Goal: Use online tool/utility: Utilize a website feature to perform a specific function

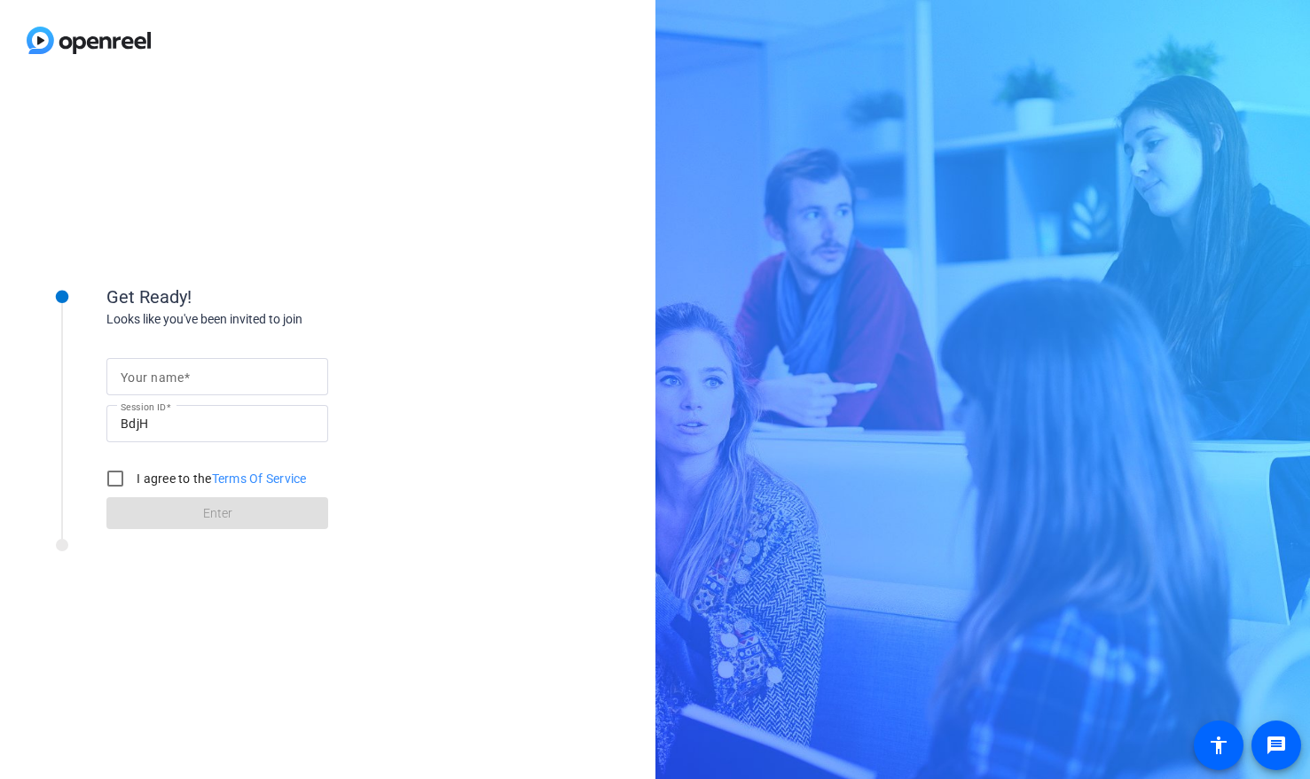
click at [246, 362] on div at bounding box center [217, 376] width 193 height 37
click at [244, 385] on input "Your name" at bounding box center [217, 376] width 193 height 21
type input "[PERSON_NAME]"
click at [114, 478] on input "I agree to the Terms Of Service" at bounding box center [115, 478] width 35 height 35
checkbox input "true"
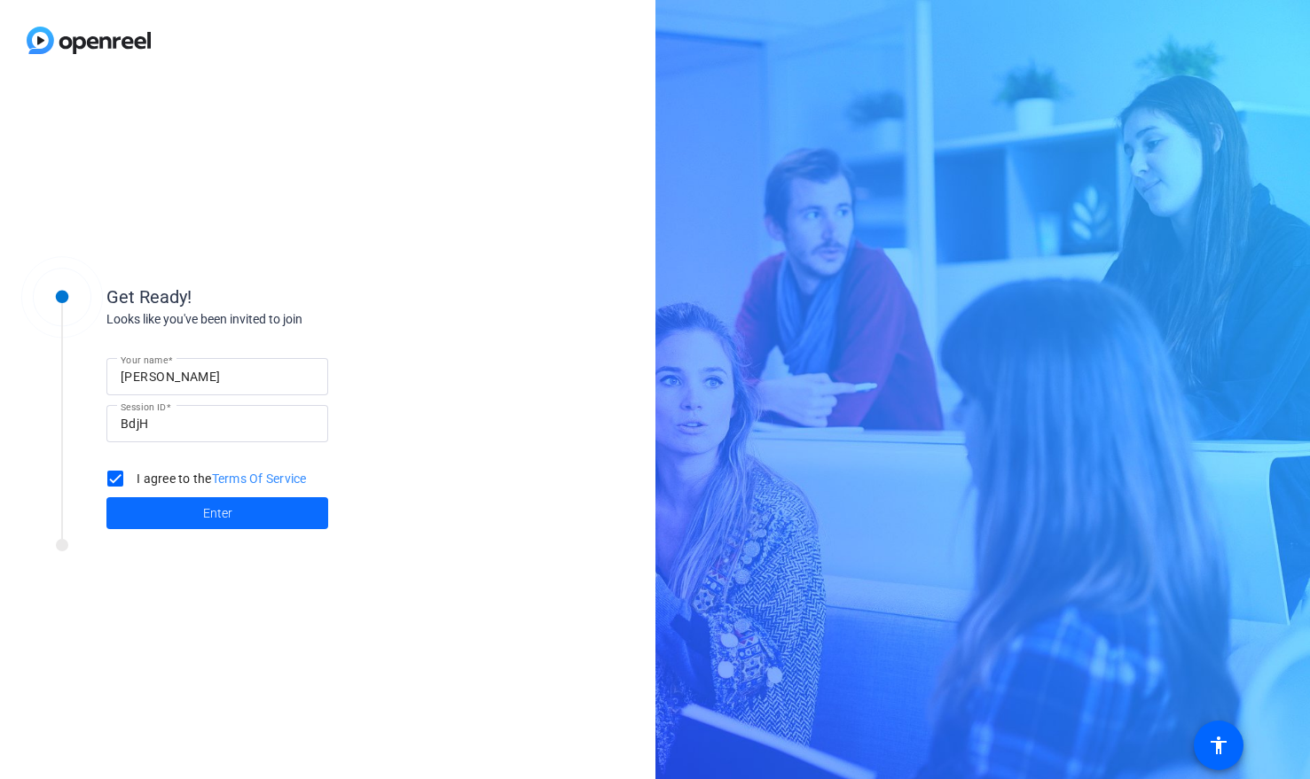
click at [199, 506] on span at bounding box center [217, 513] width 222 height 43
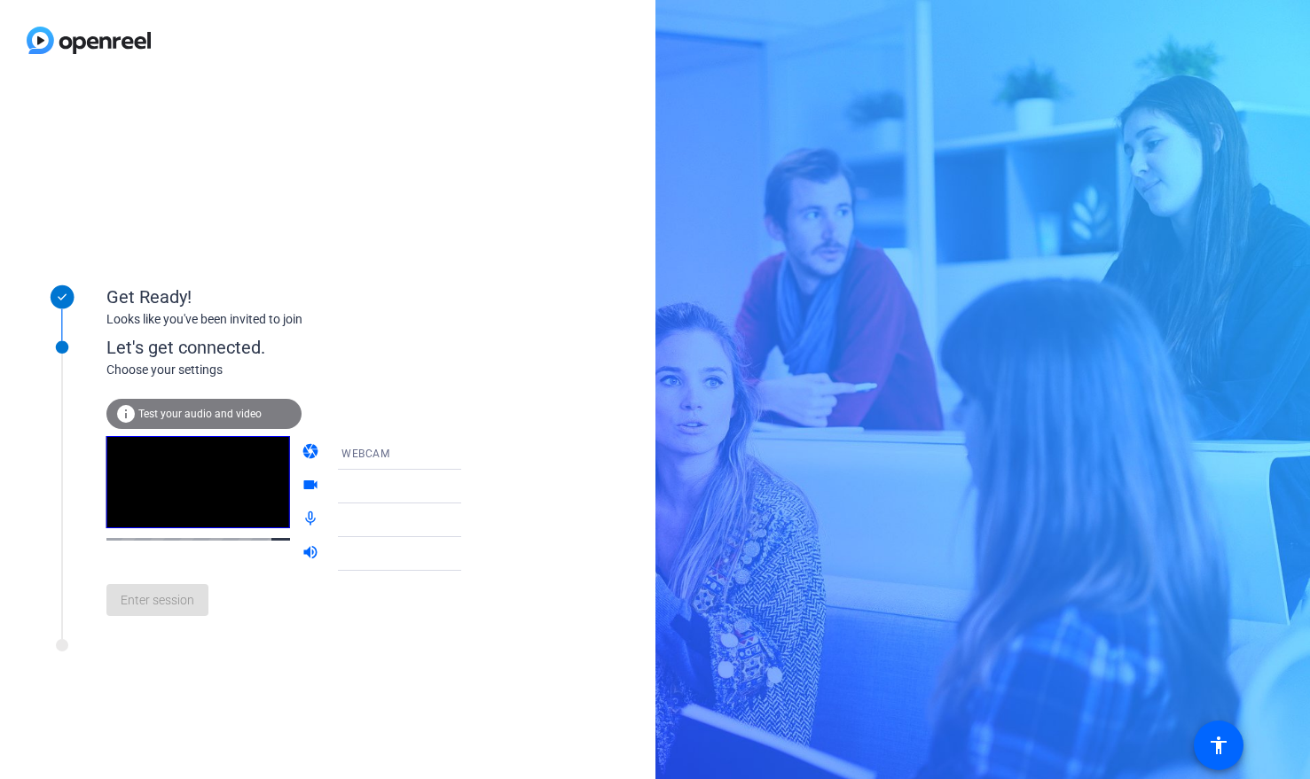
click at [468, 456] on icon at bounding box center [478, 452] width 21 height 21
click at [193, 402] on div at bounding box center [655, 389] width 1310 height 779
click at [192, 405] on div "info Test your audio and video" at bounding box center [203, 414] width 195 height 30
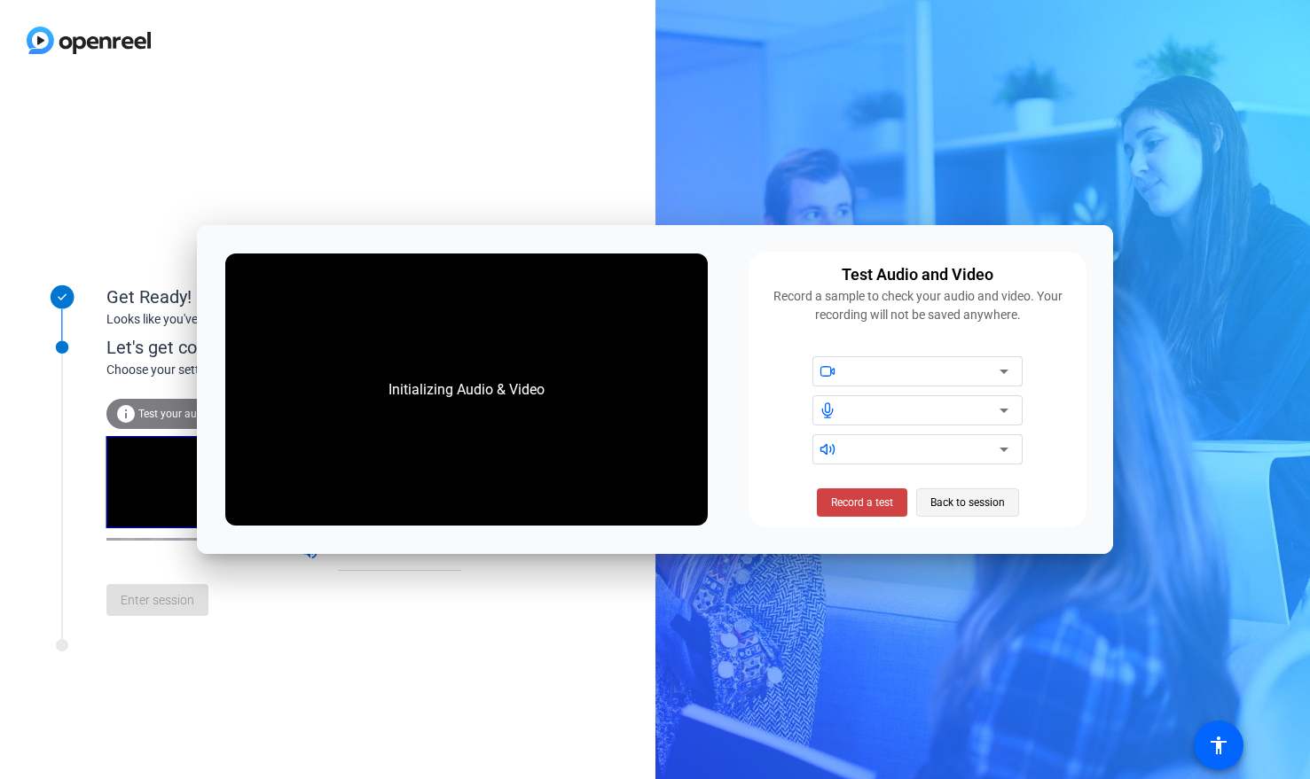
drag, startPoint x: 875, startPoint y: 505, endPoint x: 982, endPoint y: 498, distance: 107.5
click at [1052, 533] on div "Initializing Audio & Video Test Audio and Video Record a sample to check your a…" at bounding box center [655, 389] width 917 height 328
click at [886, 371] on div at bounding box center [923, 371] width 151 height 21
click at [1011, 409] on icon at bounding box center [1003, 410] width 21 height 21
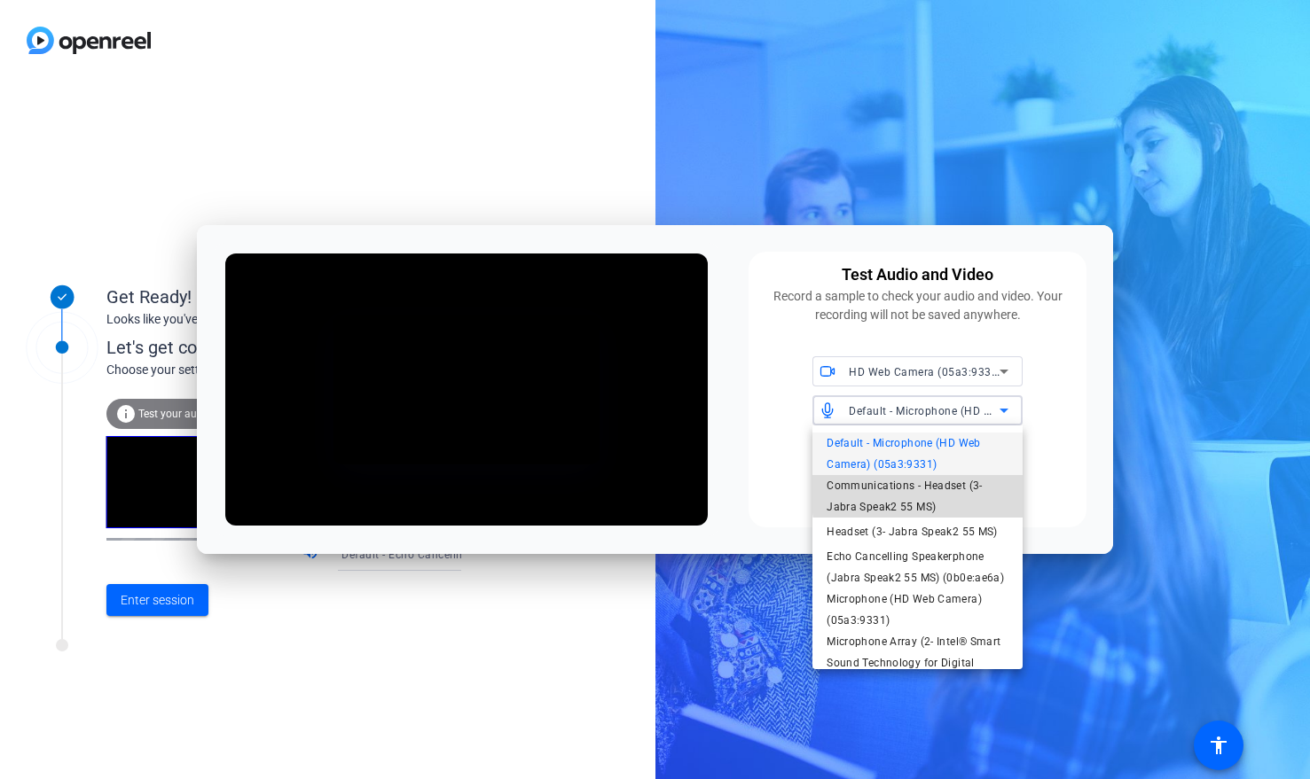
click at [968, 491] on span "Communications - Headset (3- Jabra Speak2 55 MS)" at bounding box center [917, 496] width 182 height 43
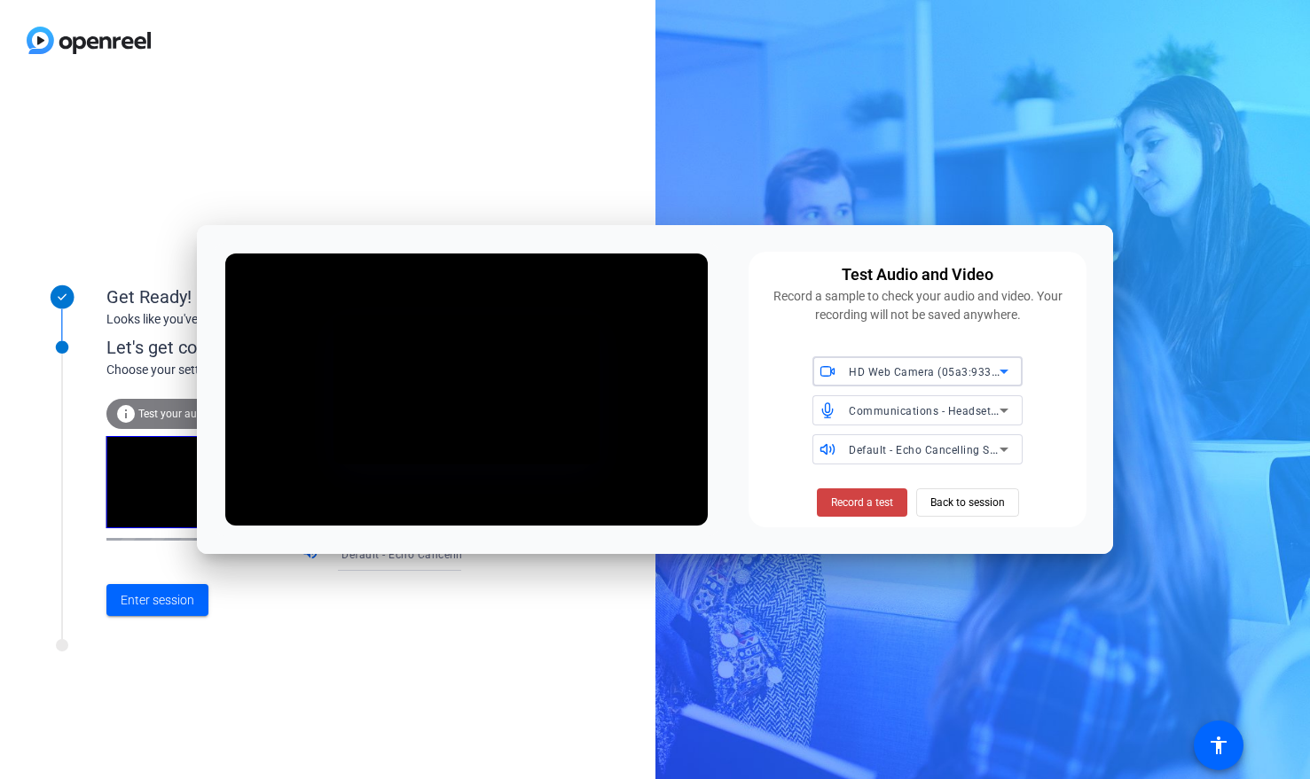
click at [951, 374] on span "HD Web Camera (05a3:9331)" at bounding box center [924, 371] width 153 height 14
click at [1085, 357] on div at bounding box center [655, 389] width 1310 height 779
click at [942, 450] on span "Default - Echo Cancelling Speakerphone (Jabra Speak2 55 MS) (0b0e:ae6a)" at bounding box center [1044, 449] width 392 height 14
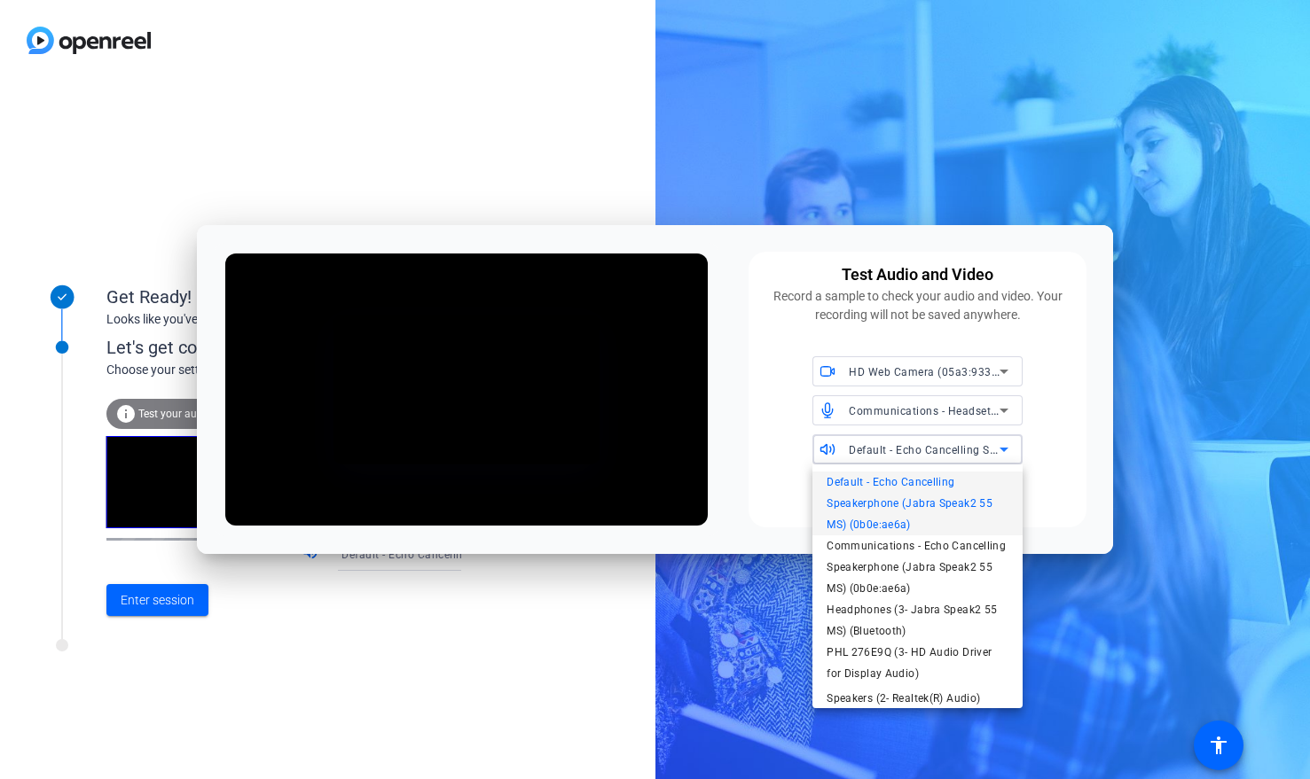
click at [976, 411] on div at bounding box center [655, 389] width 1310 height 779
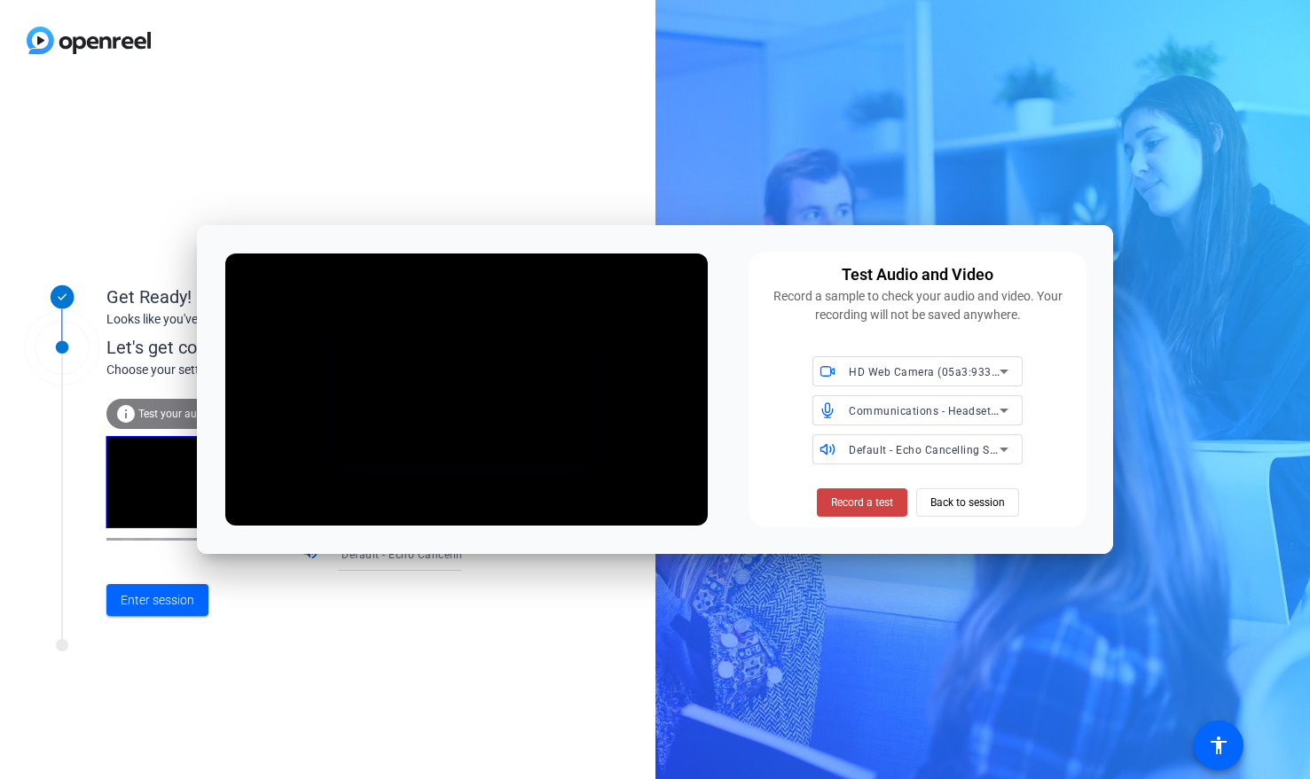
click at [979, 414] on span "Communications - Headset (3- Jabra Speak2 55 MS)" at bounding box center [984, 410] width 273 height 14
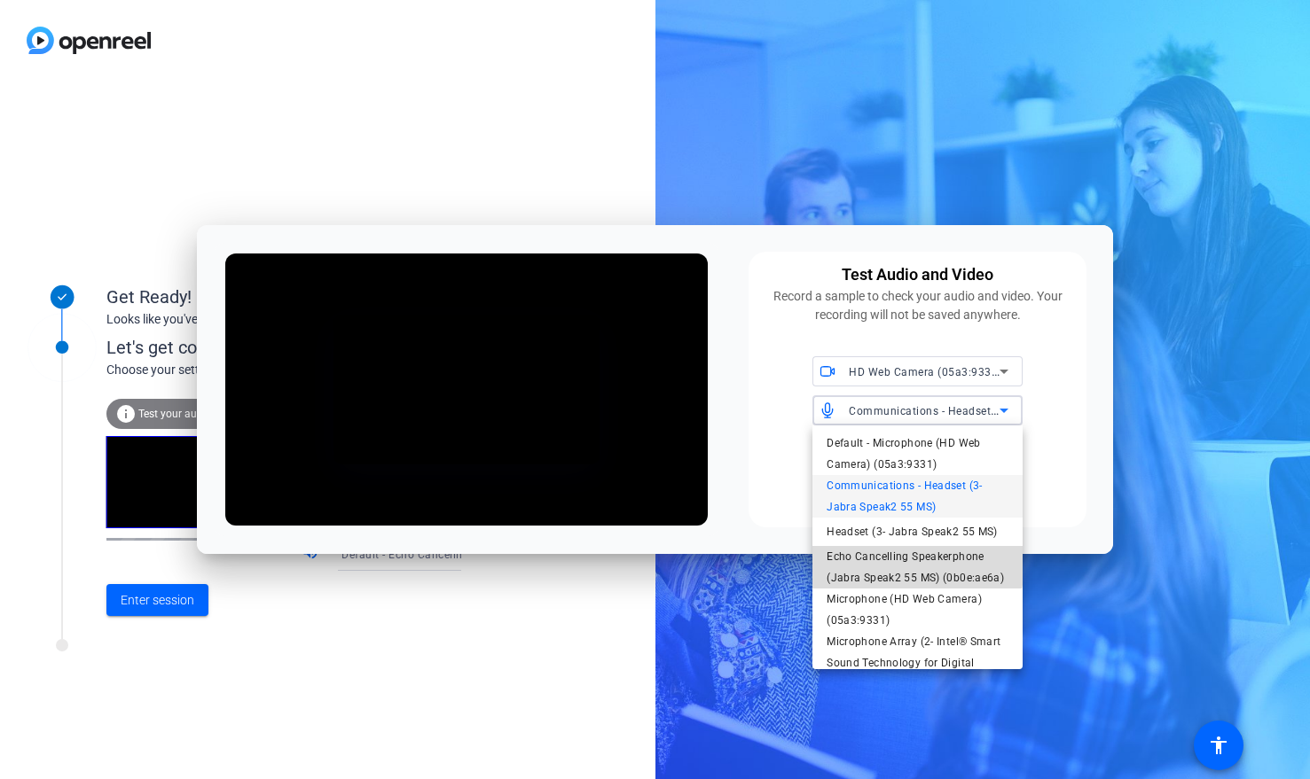
click at [912, 561] on span "Echo Cancelling Speakerphone (Jabra Speak2 55 MS) (0b0e:ae6a)" at bounding box center [917, 567] width 182 height 43
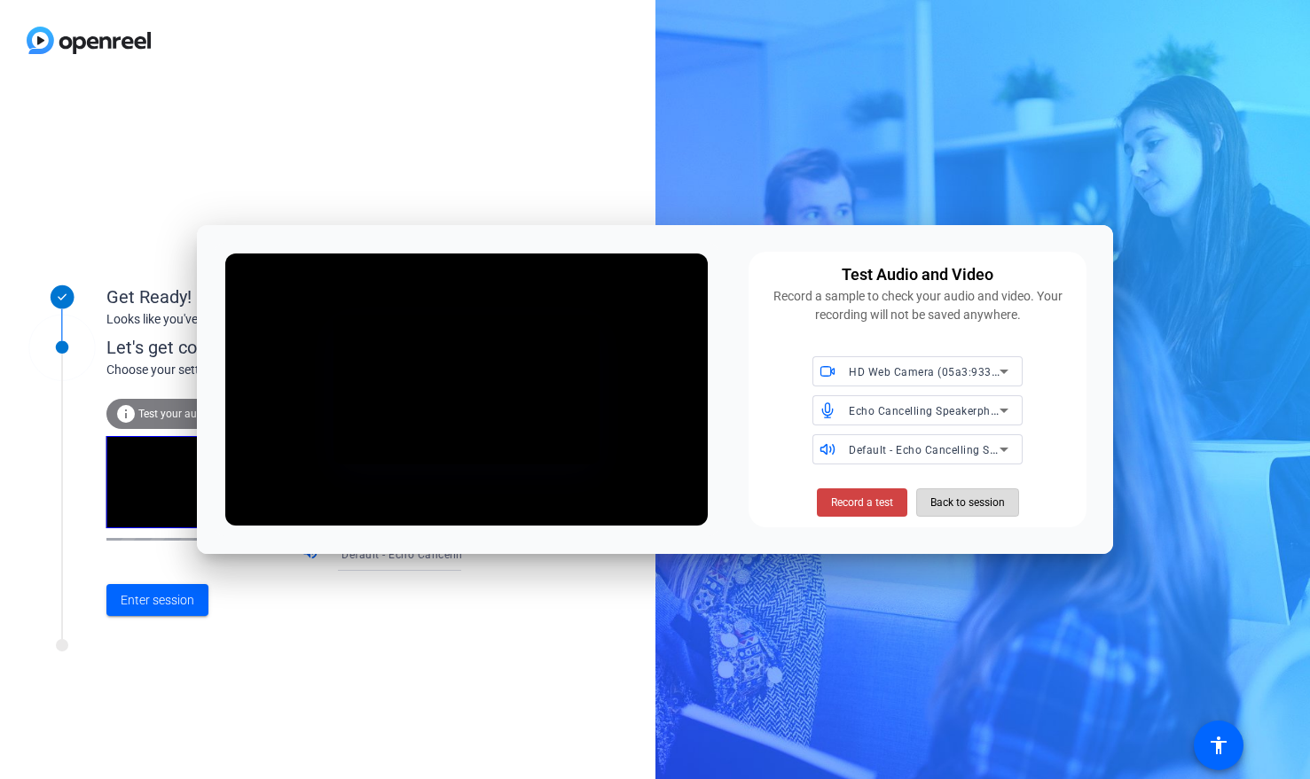
click at [940, 504] on span "Back to session" at bounding box center [967, 503] width 74 height 34
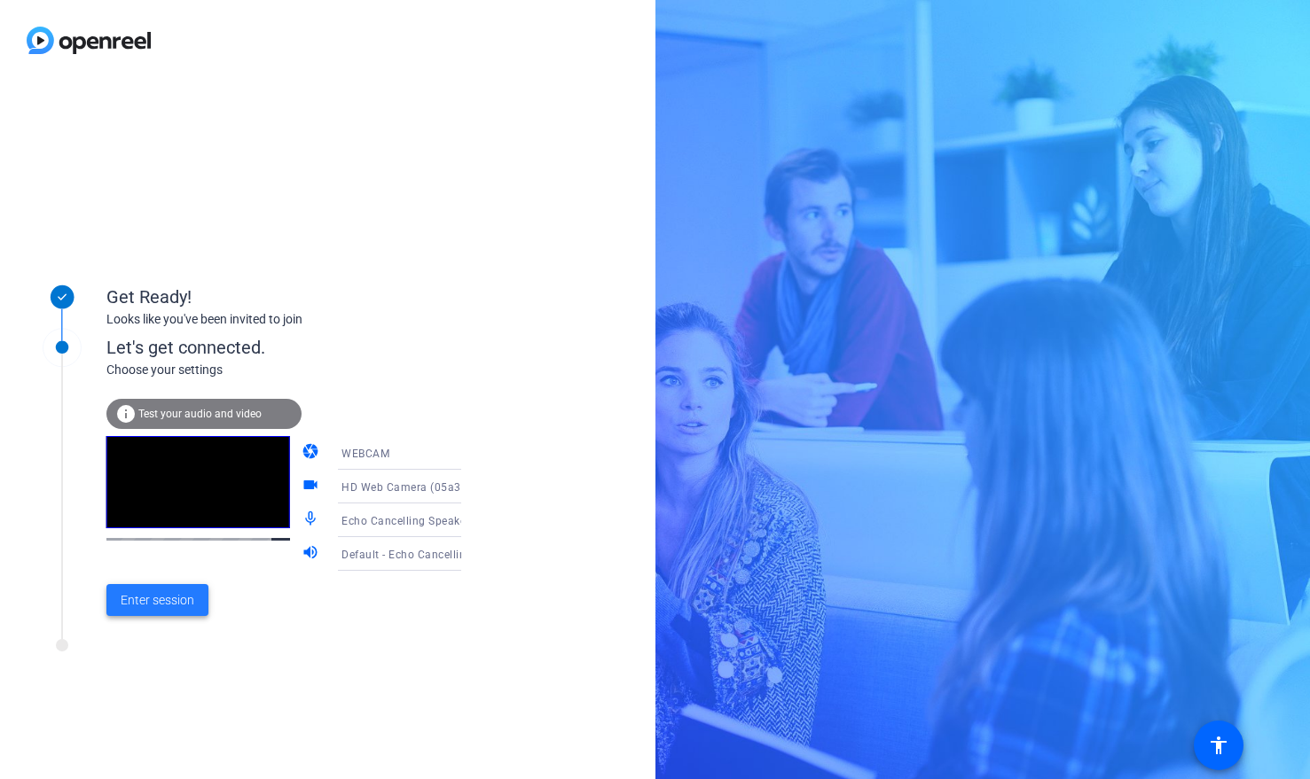
click at [184, 598] on span "Enter session" at bounding box center [158, 600] width 74 height 19
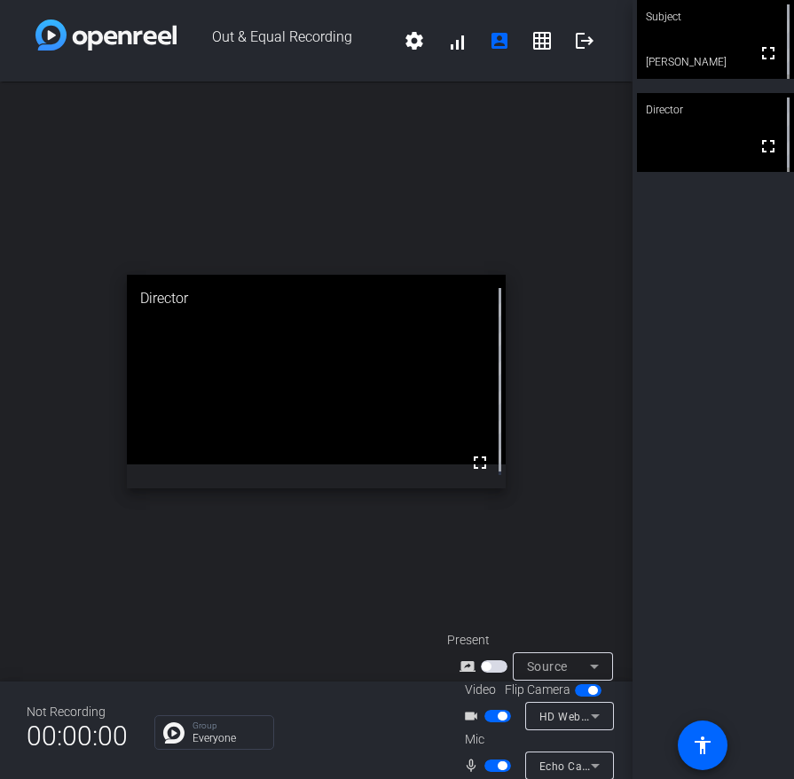
click at [283, 622] on div "open_in_new Director fullscreen" at bounding box center [316, 382] width 632 height 600
click at [341, 551] on div "open_in_new Director fullscreen" at bounding box center [316, 382] width 632 height 600
click at [325, 214] on div "open_in_new Director fullscreen" at bounding box center [316, 382] width 632 height 600
click at [492, 665] on span "button" at bounding box center [494, 667] width 27 height 12
click at [281, 151] on div "open_in_new Director fullscreen" at bounding box center [316, 382] width 632 height 600
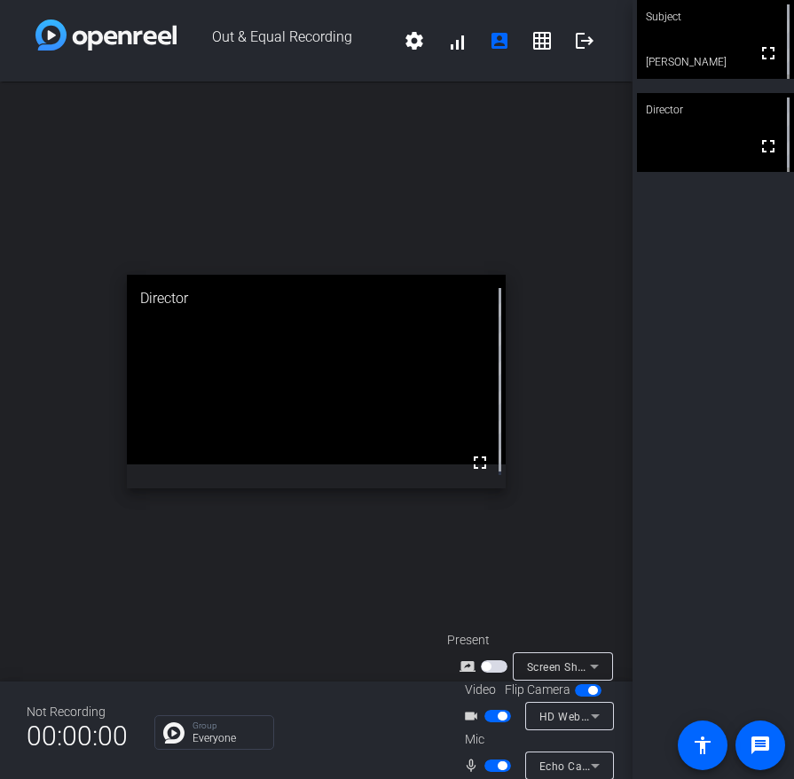
click at [255, 126] on div "open_in_new Director fullscreen" at bounding box center [316, 382] width 632 height 600
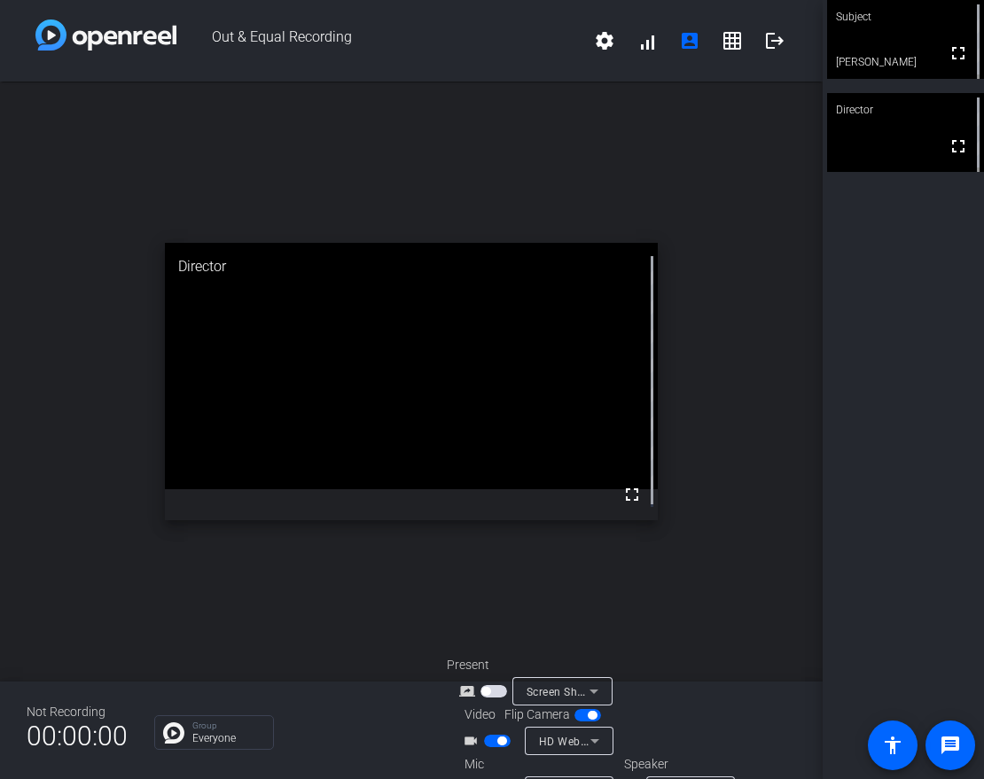
click at [387, 136] on div "open_in_new Director fullscreen" at bounding box center [411, 382] width 823 height 600
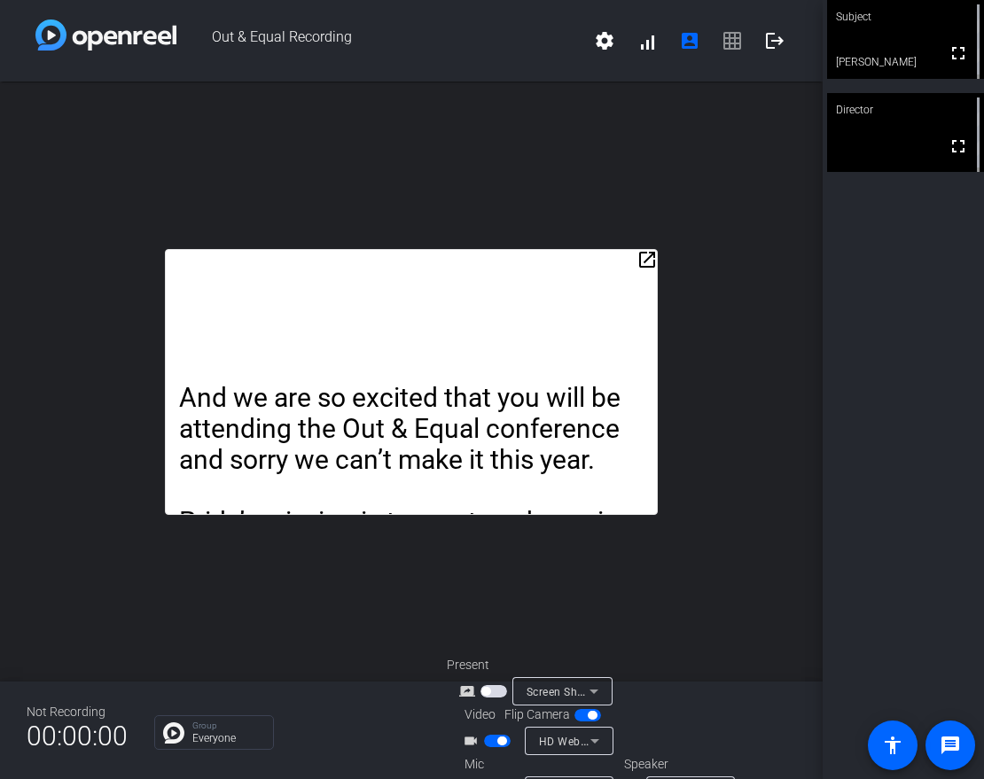
drag, startPoint x: 643, startPoint y: 255, endPoint x: 656, endPoint y: 198, distance: 59.1
click at [656, 198] on div "open_in_new And we are so excited that you will be attending the Out & Equal co…" at bounding box center [411, 382] width 823 height 600
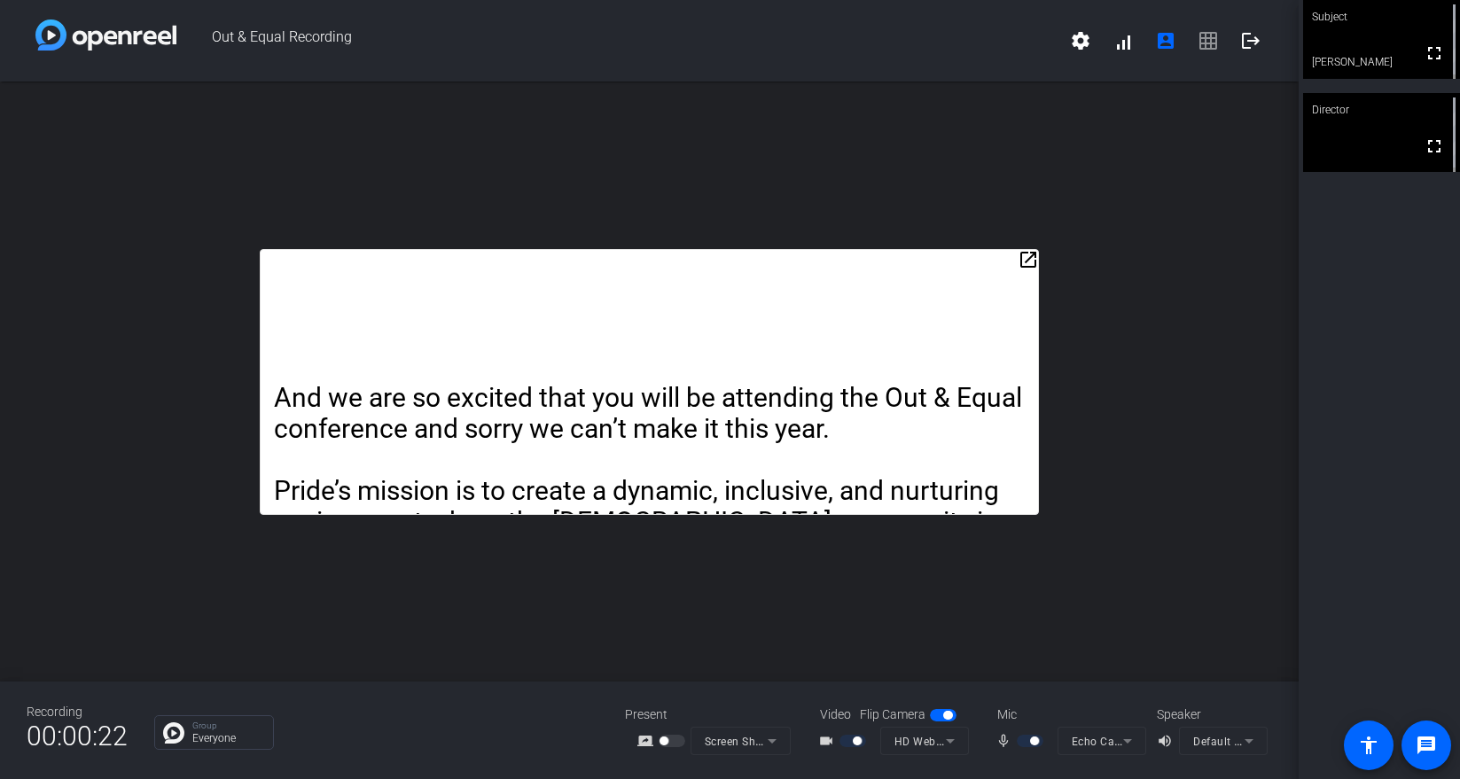
drag, startPoint x: 832, startPoint y: 405, endPoint x: 707, endPoint y: 160, distance: 274.8
click at [666, 157] on div "open_in_new And we are so excited that you will be attending the Out & Equal co…" at bounding box center [649, 382] width 1299 height 600
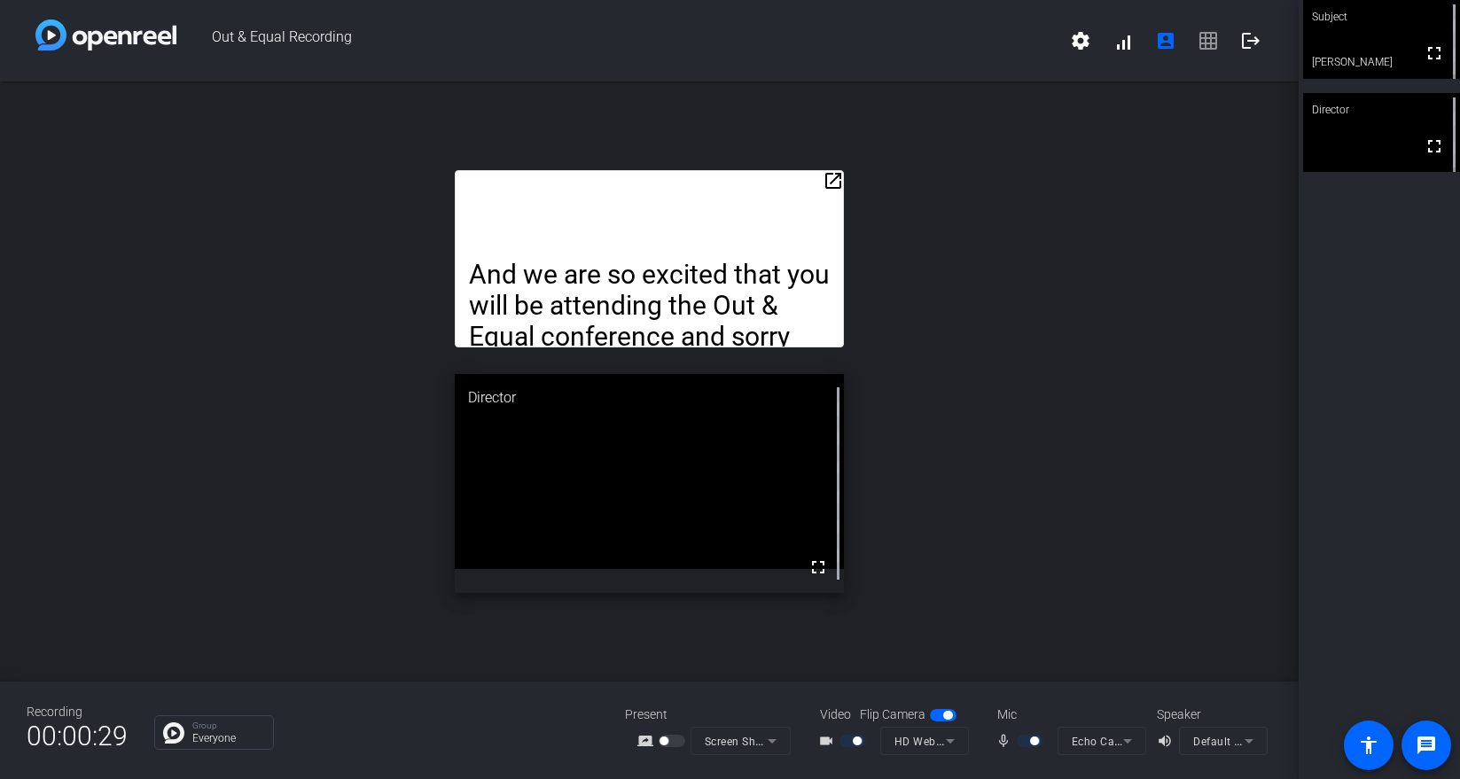
click at [1208, 38] on span "settings signal_cellular_alt account_box grid_on logout" at bounding box center [1166, 41] width 213 height 43
click at [1084, 365] on div "open_in_new And we are so excited that you will be attending the Out & Equal co…" at bounding box center [649, 382] width 1299 height 600
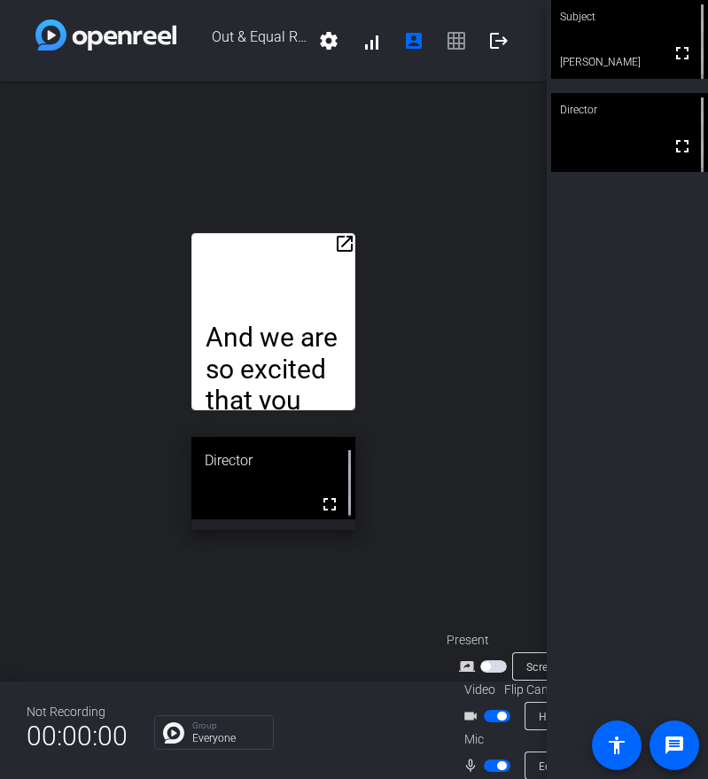
click at [189, 192] on div "open_in_new And we are so excited that you will be attending the Out & Equal co…" at bounding box center [273, 382] width 547 height 600
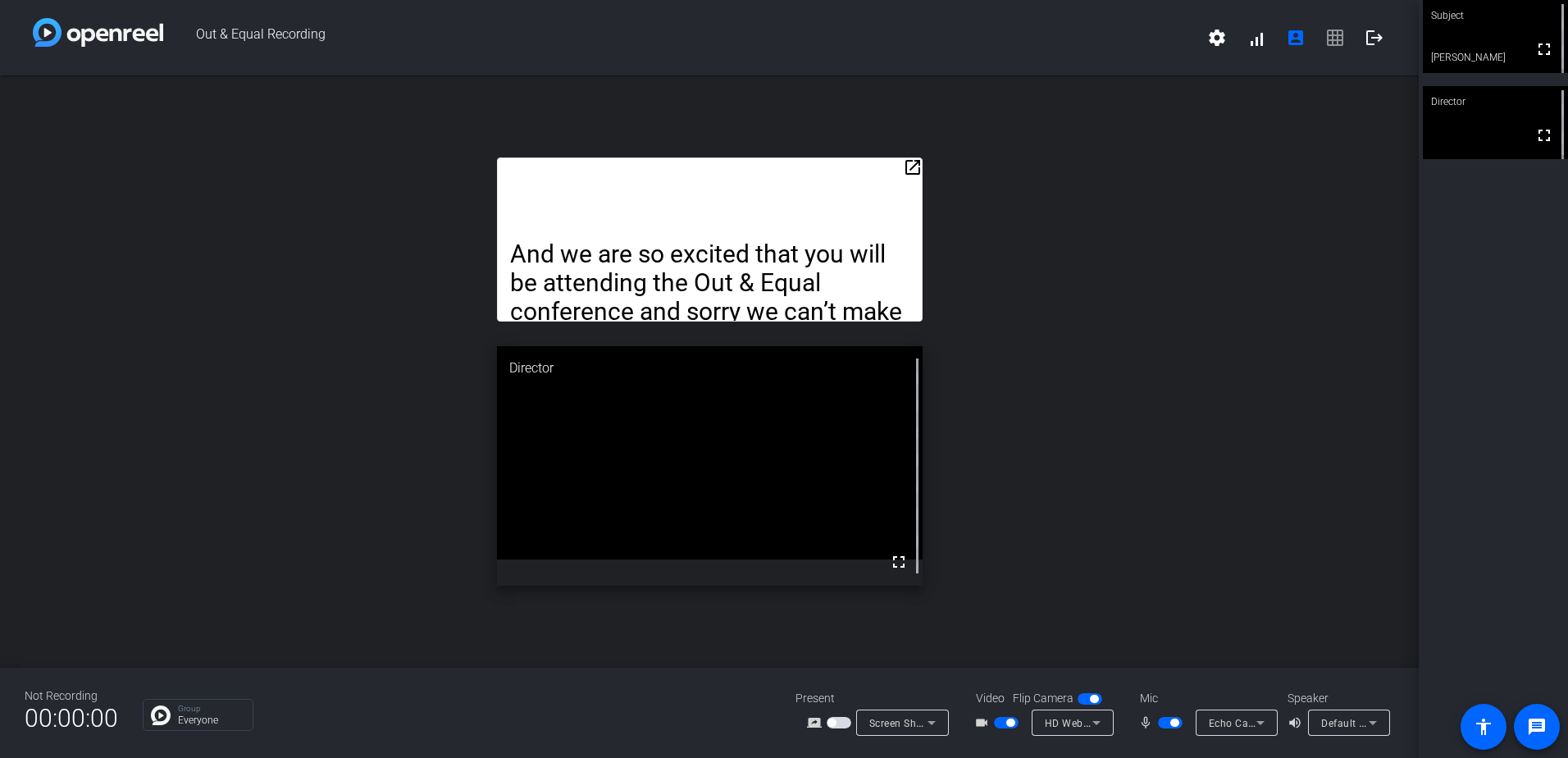
click at [1189, 257] on div "open_in_new And we are so excited that you will be attending the Out & Equal co…" at bounding box center [710, 372] width 1419 height 592
